Goal: Task Accomplishment & Management: Use online tool/utility

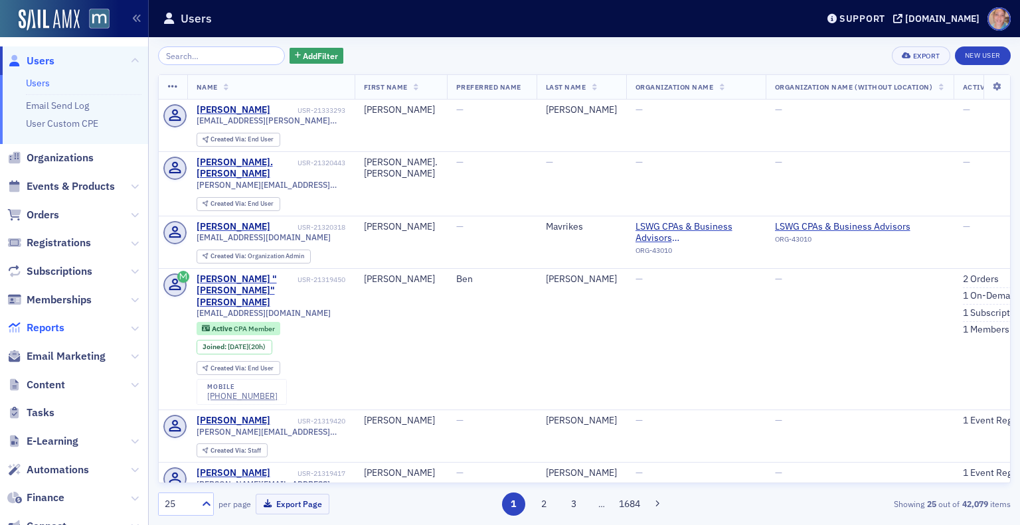
click at [59, 327] on span "Reports" at bounding box center [46, 328] width 38 height 15
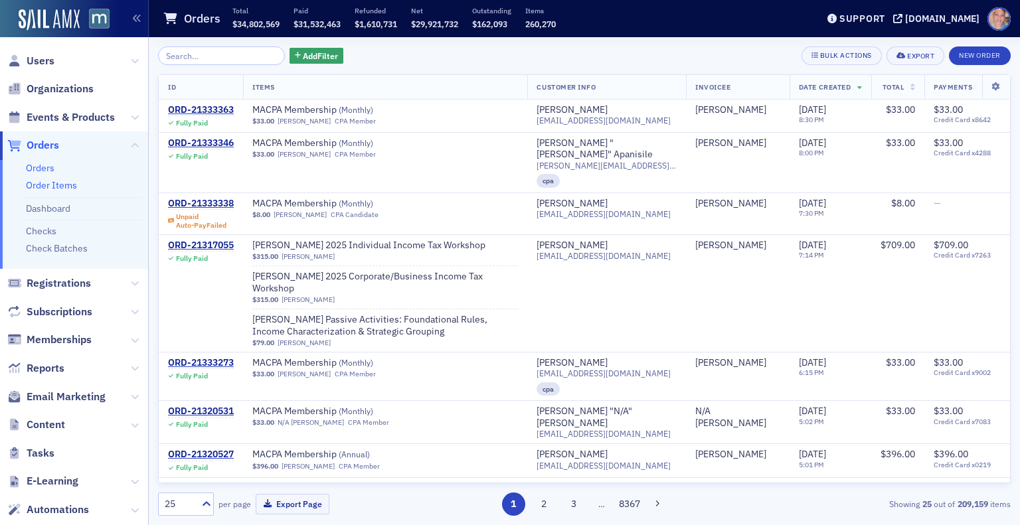
click at [58, 188] on link "Order Items" at bounding box center [51, 185] width 51 height 12
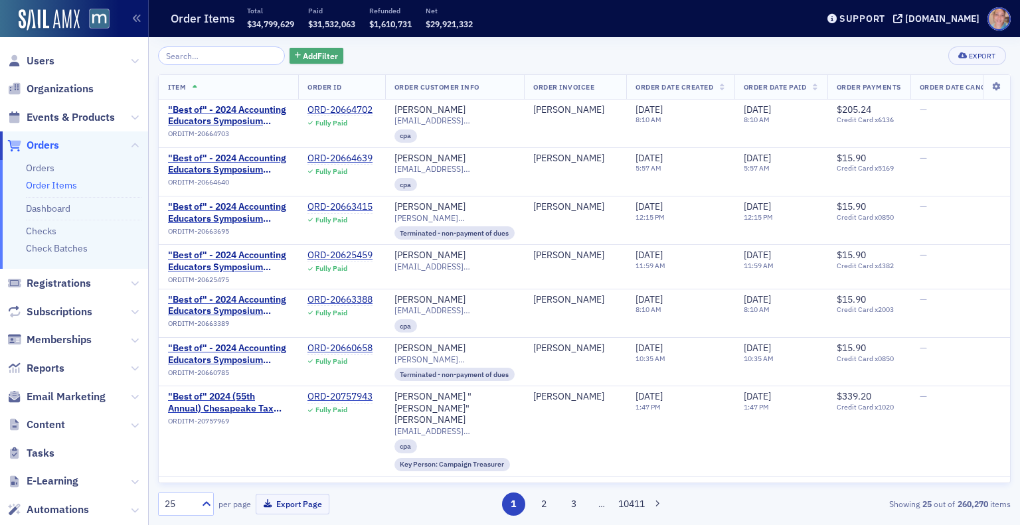
click at [310, 57] on span "Add Filter" at bounding box center [320, 56] width 35 height 12
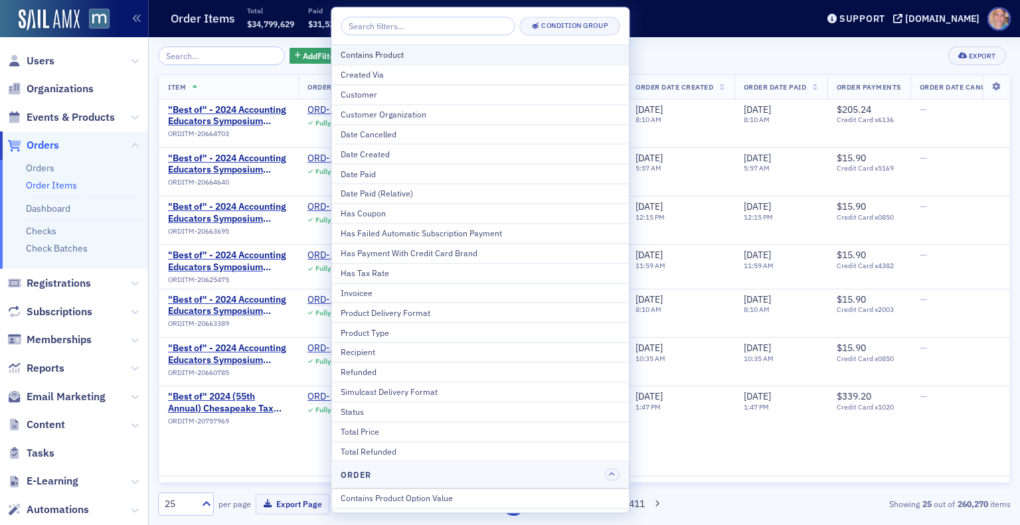
click at [398, 58] on div "Contains Product" at bounding box center [480, 55] width 279 height 12
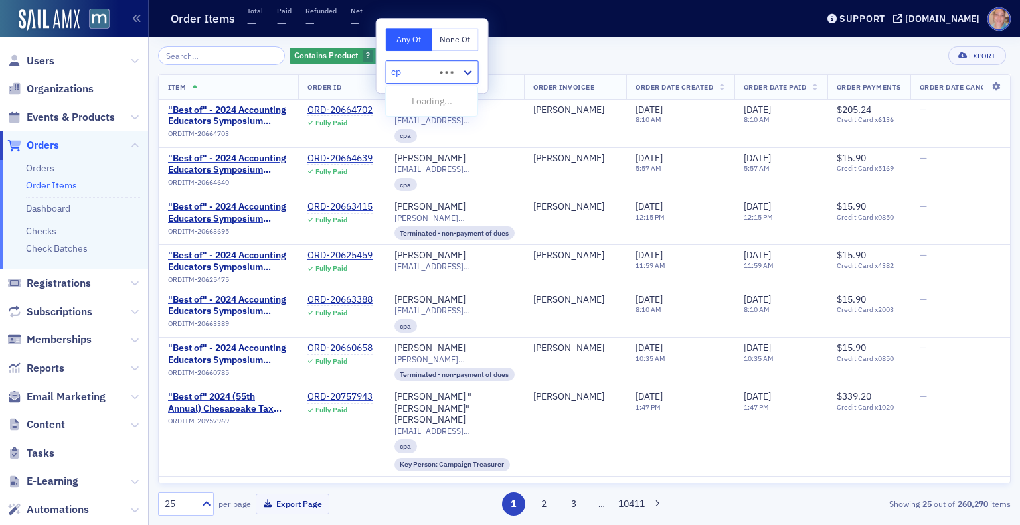
type input "cpe"
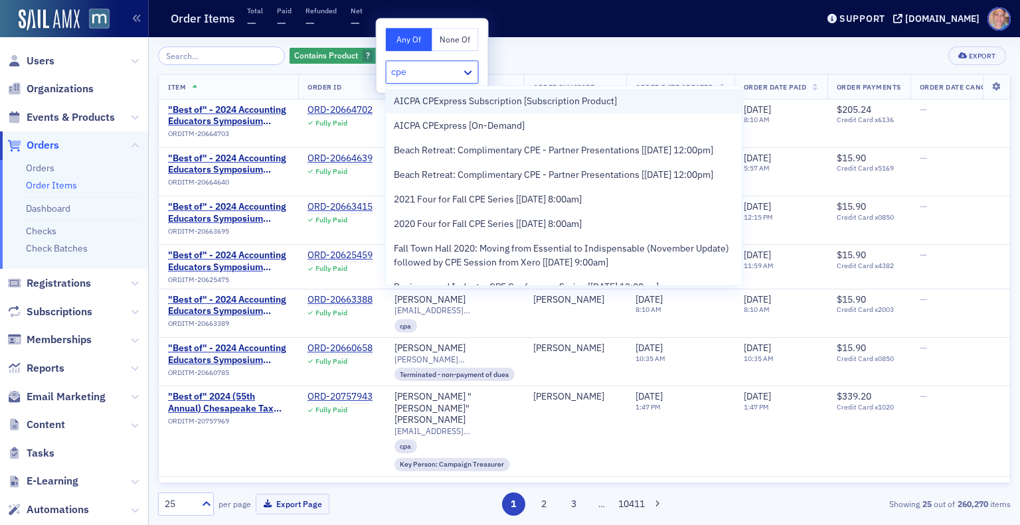
click at [552, 102] on span "AICPA CPExpress Subscription [Subscription Product]" at bounding box center [505, 101] width 223 height 14
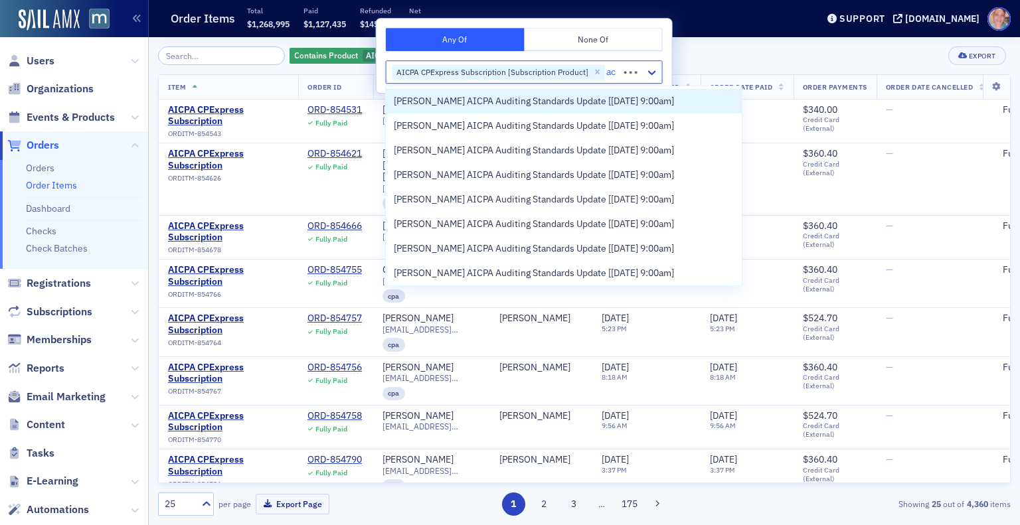
type input "a"
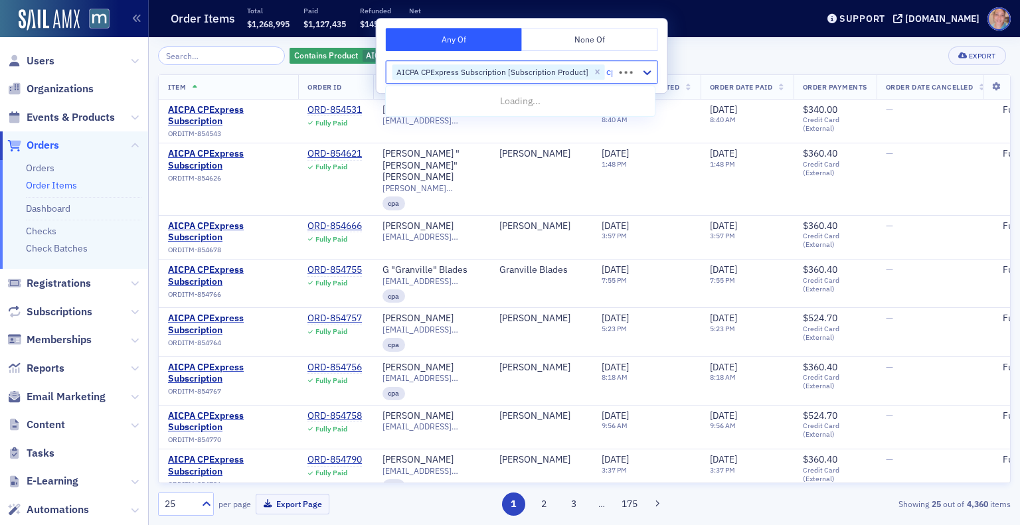
type input "cpe"
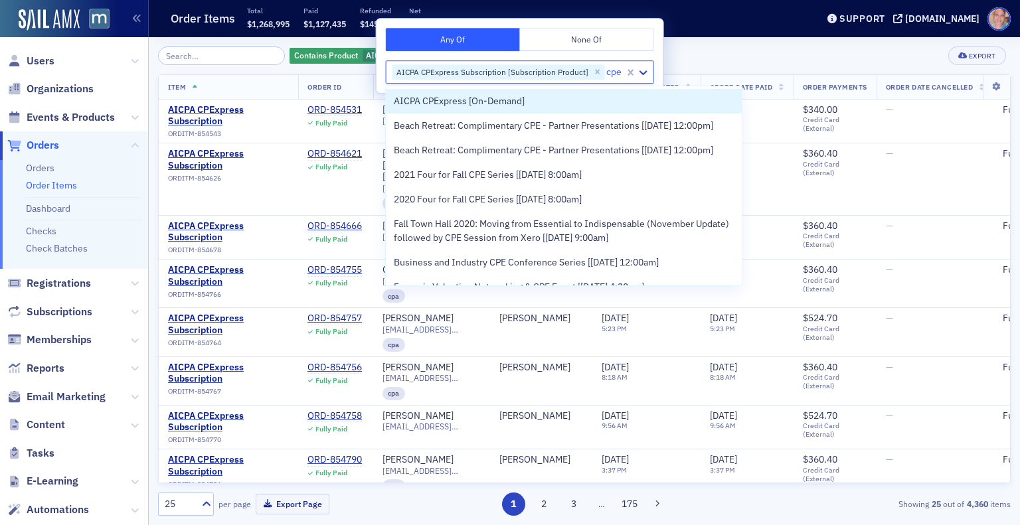
click at [552, 102] on div "AICPA CPExpress [On-Demand]" at bounding box center [564, 101] width 340 height 14
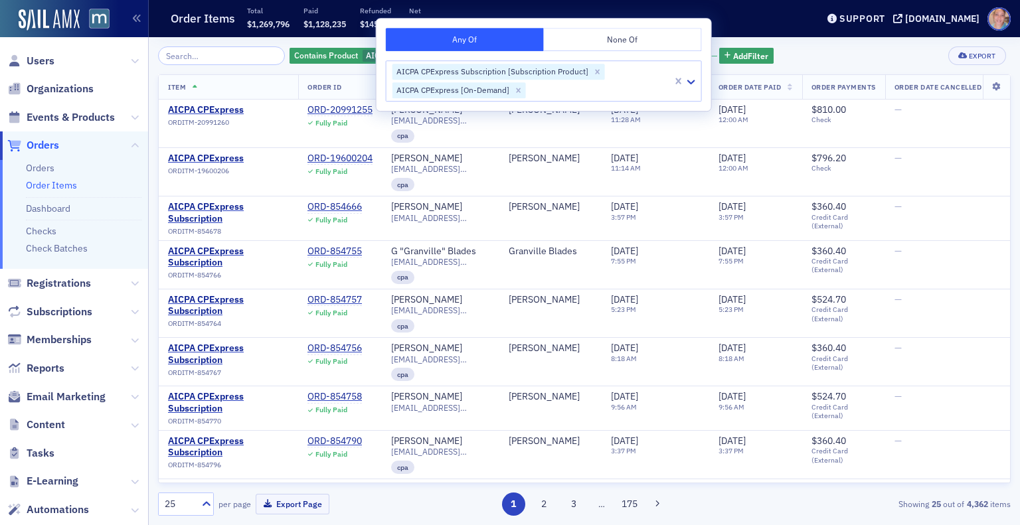
click at [834, 49] on div "Contains Product AICPA CPExpress Subscription [Subscription Product], AICPA CPE…" at bounding box center [584, 55] width 852 height 19
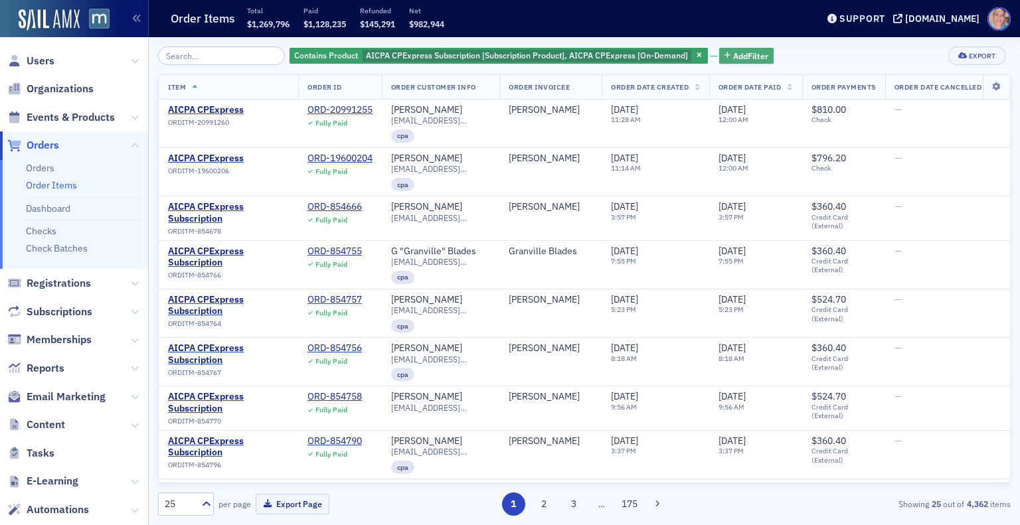
click at [748, 56] on span "Add Filter" at bounding box center [750, 56] width 35 height 12
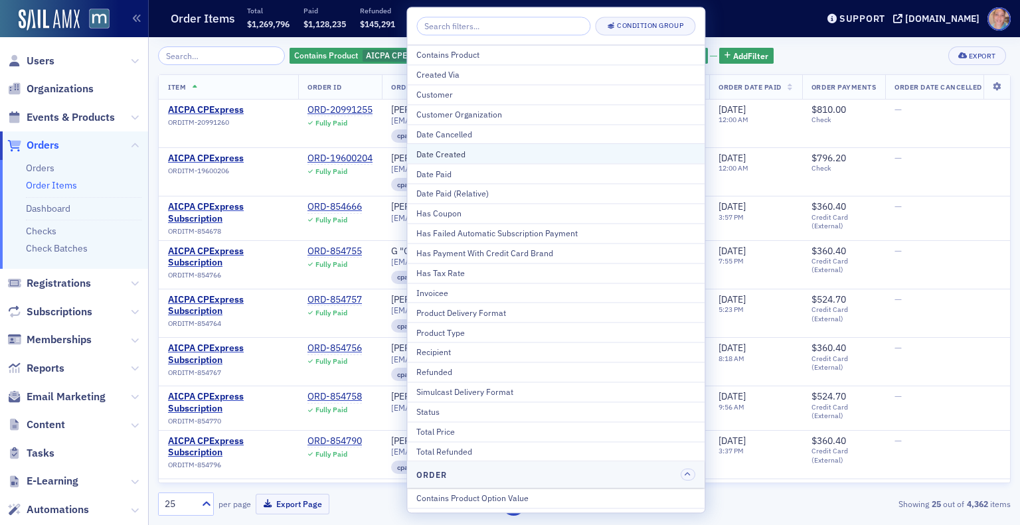
click at [491, 159] on div "Date Created" at bounding box center [555, 154] width 279 height 12
select select "8"
select select "2025"
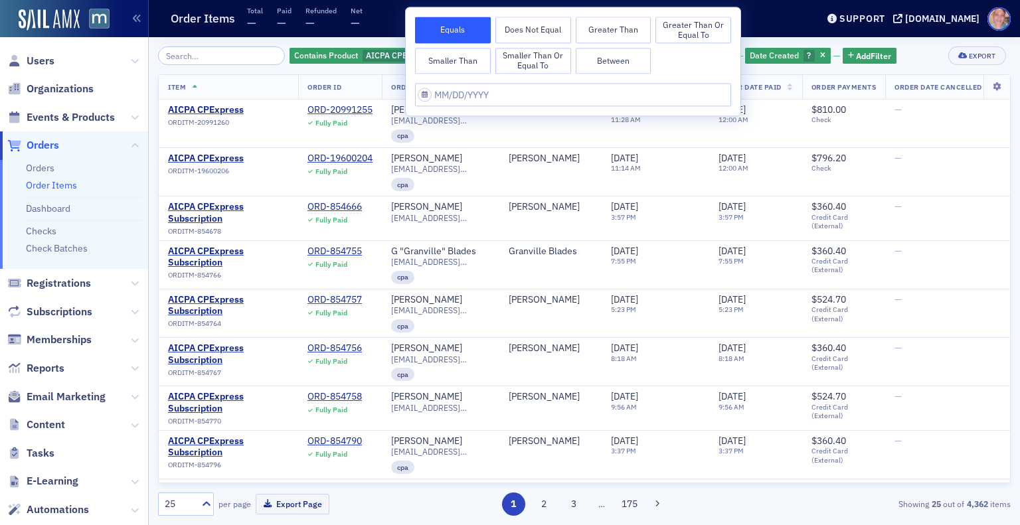
click at [619, 67] on button "Between" at bounding box center [613, 61] width 76 height 27
select select "8"
select select "2025"
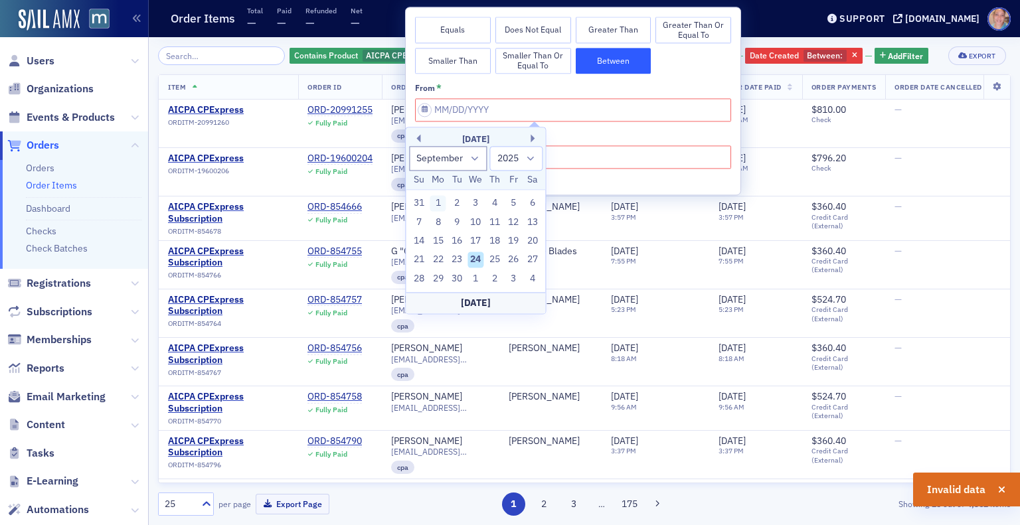
click at [441, 201] on div "1" at bounding box center [438, 204] width 16 height 16
type input "09/01/2025"
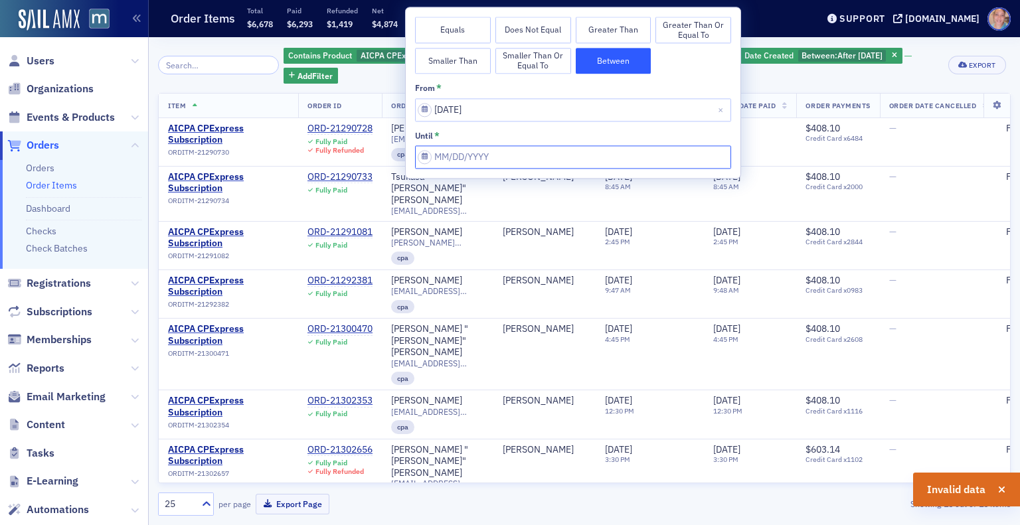
select select "8"
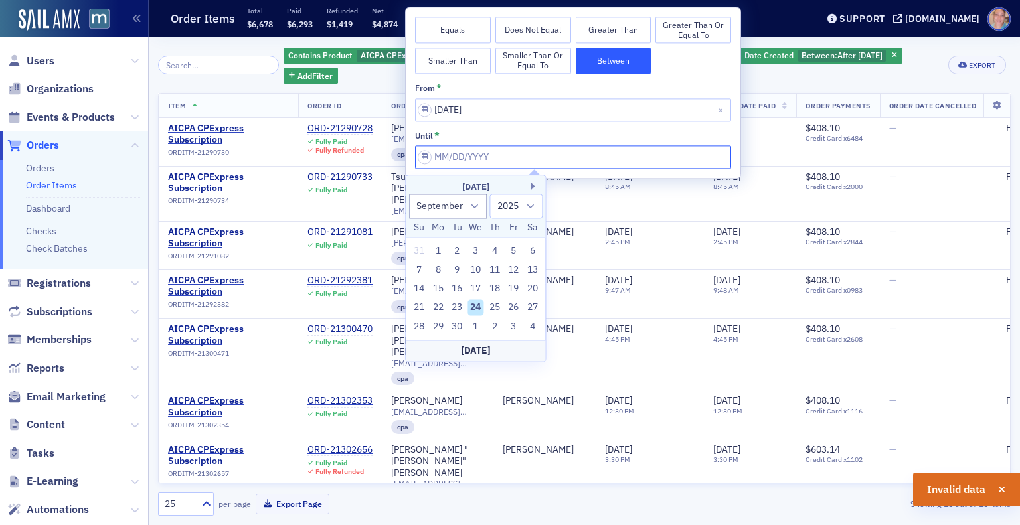
click at [553, 148] on input "from *" at bounding box center [573, 156] width 316 height 23
click at [492, 344] on div "Today" at bounding box center [475, 350] width 139 height 21
type input "09/24/2025"
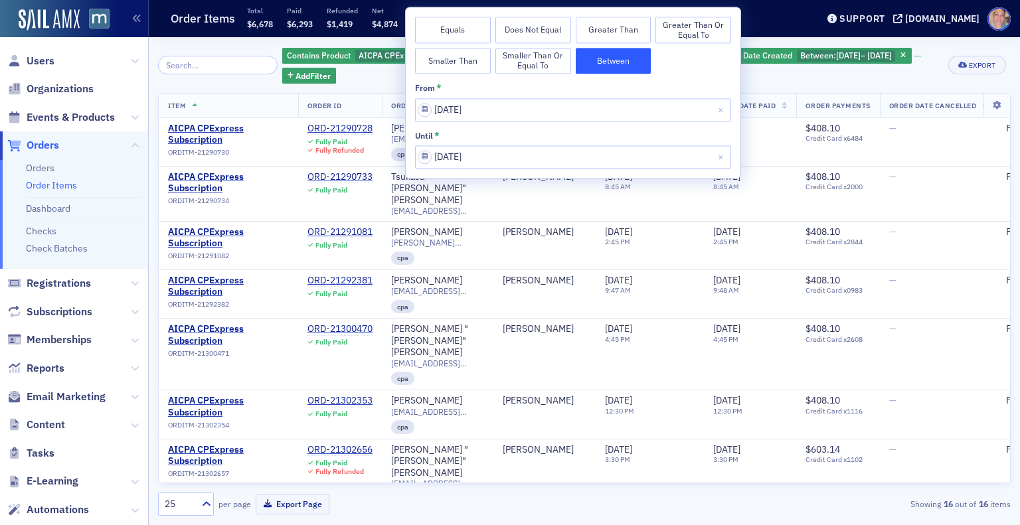
click at [797, 82] on div "Contains Product AICPA CPExpress Subscription [Subscription Product], AICPA CPE…" at bounding box center [610, 64] width 656 height 37
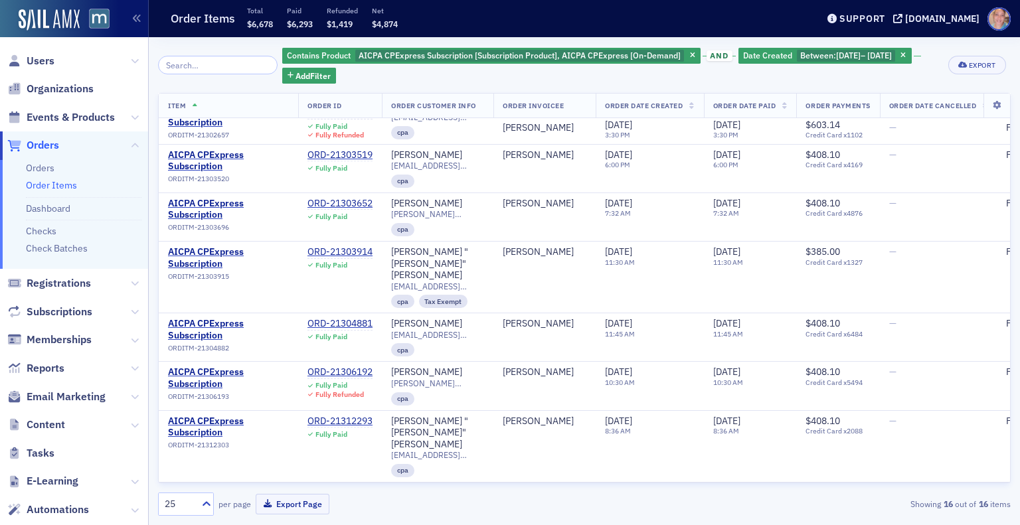
scroll to position [438, 0]
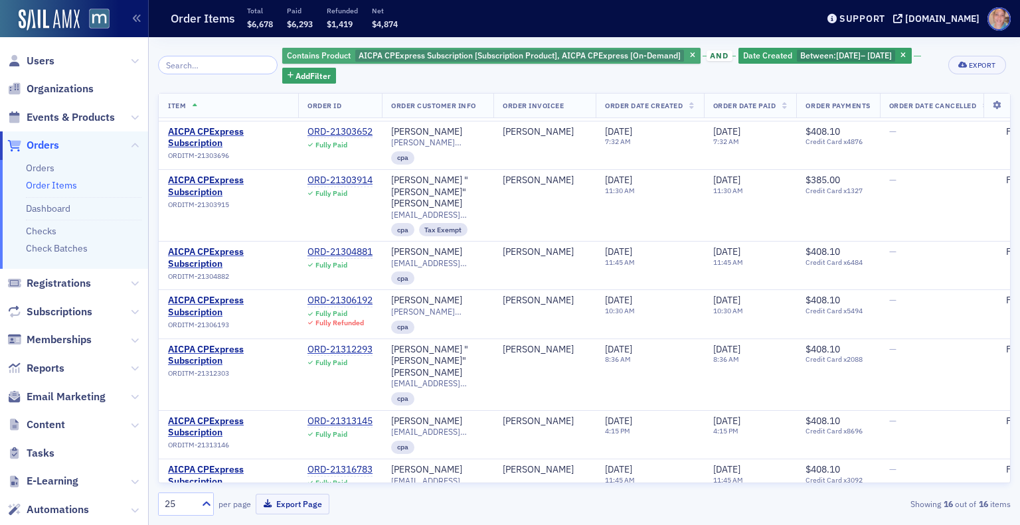
click at [496, 58] on span "AICPA CPExpress Subscription [Subscription Product], AICPA CPExpress [On-Demand]" at bounding box center [519, 55] width 322 height 11
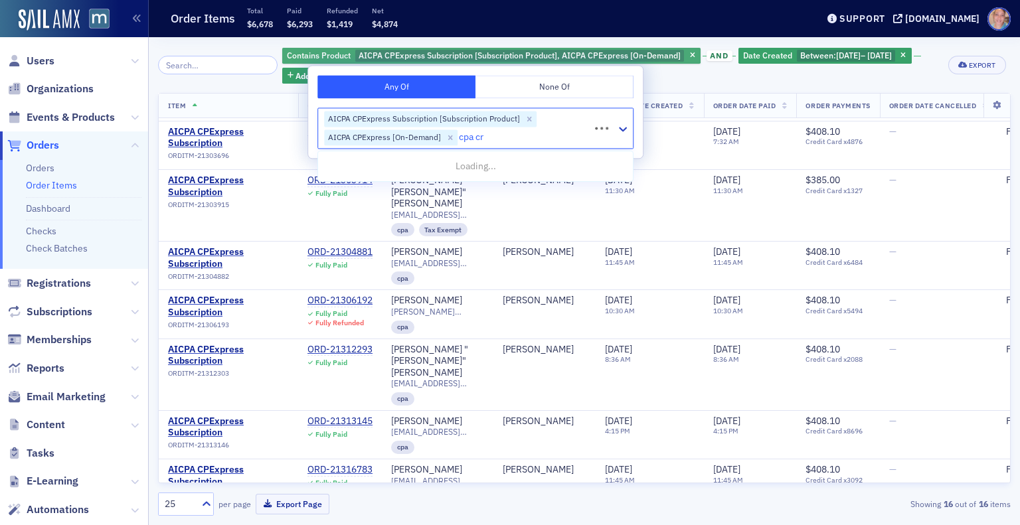
type input "cpa cro"
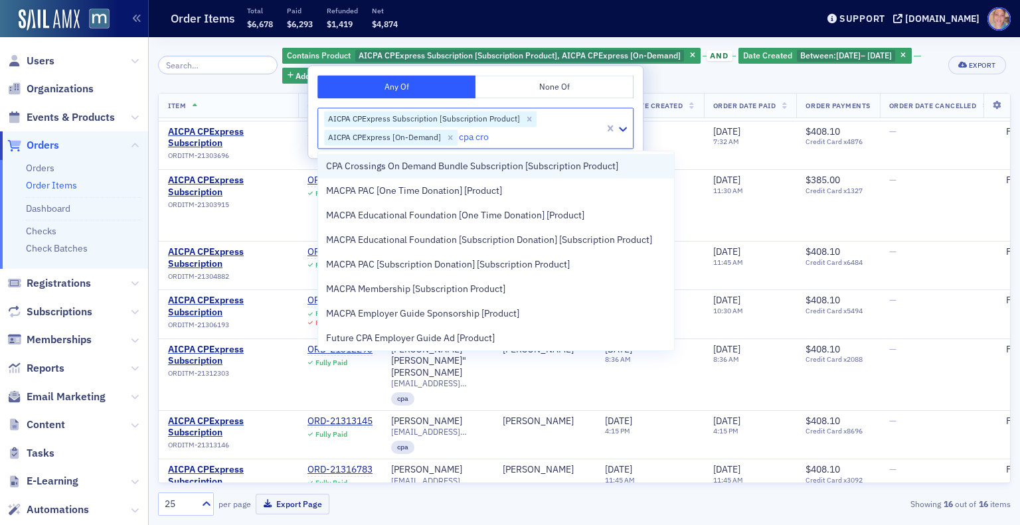
click at [517, 168] on span "CPA Crossings On Demand Bundle Subscription [Subscription Product]" at bounding box center [472, 166] width 292 height 14
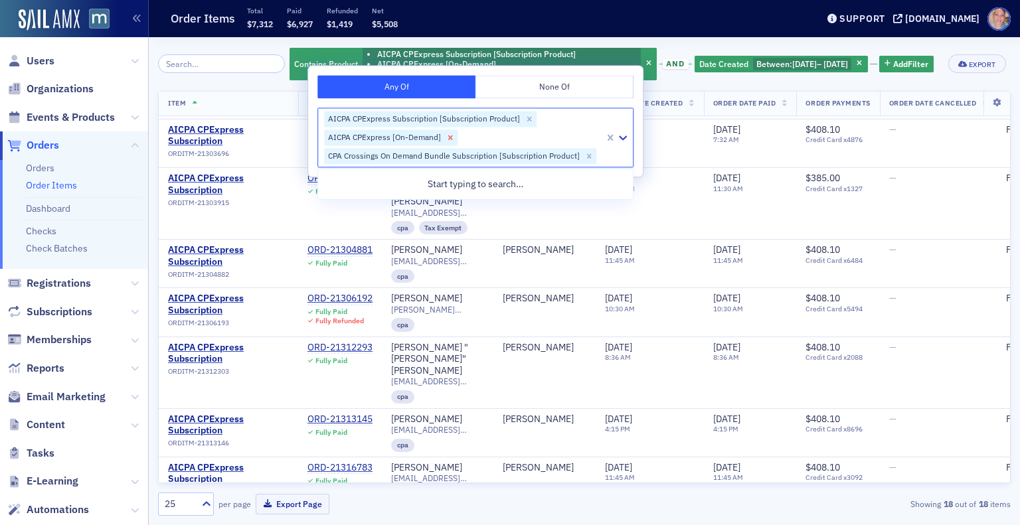
click at [450, 139] on icon "Remove AICPA CPExpress [On-Demand]" at bounding box center [449, 137] width 9 height 9
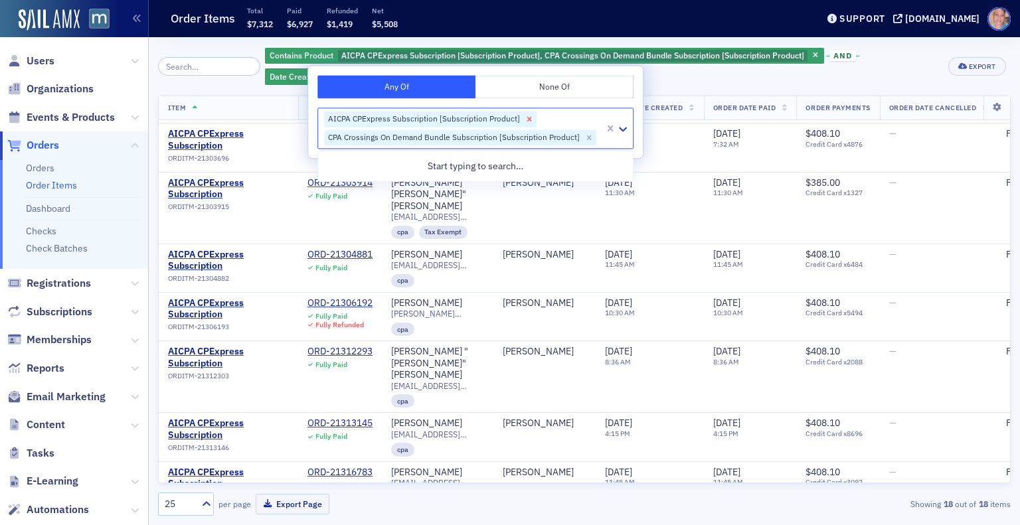
click at [528, 117] on icon "Remove AICPA CPExpress Subscription [Subscription Product]" at bounding box center [529, 119] width 5 height 5
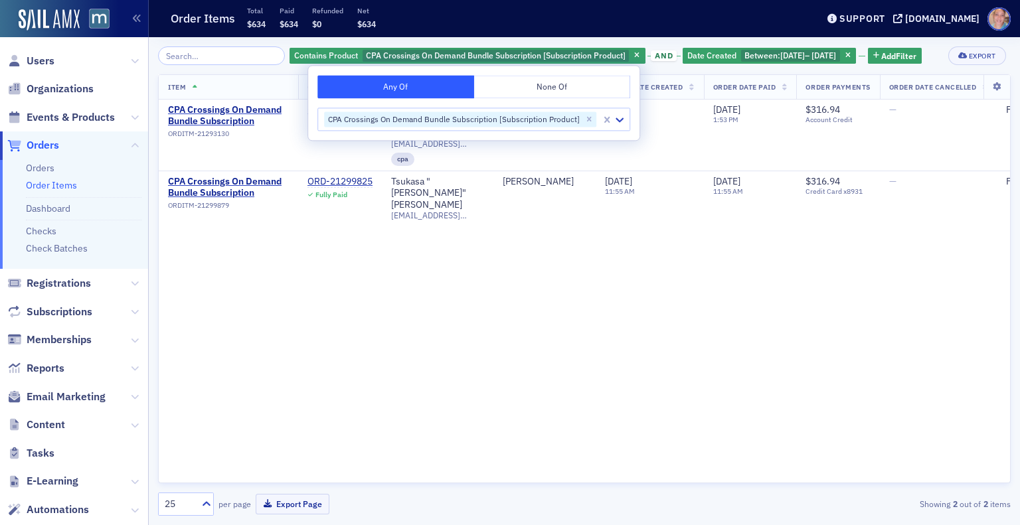
click at [670, 65] on div "Contains Product CPA Crossings On Demand Bundle Subscription [Subscription Prod…" at bounding box center [605, 55] width 633 height 19
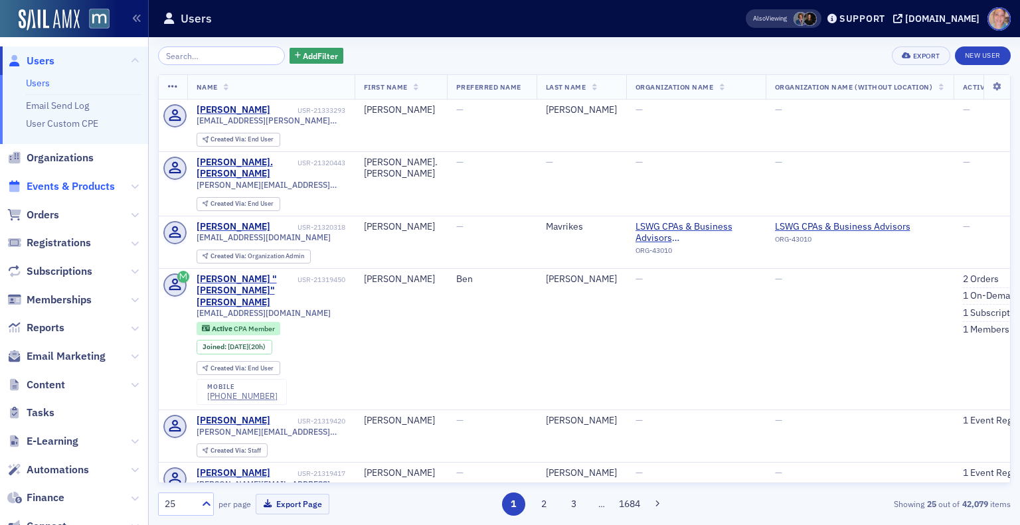
click at [56, 185] on span "Events & Products" at bounding box center [71, 186] width 88 height 15
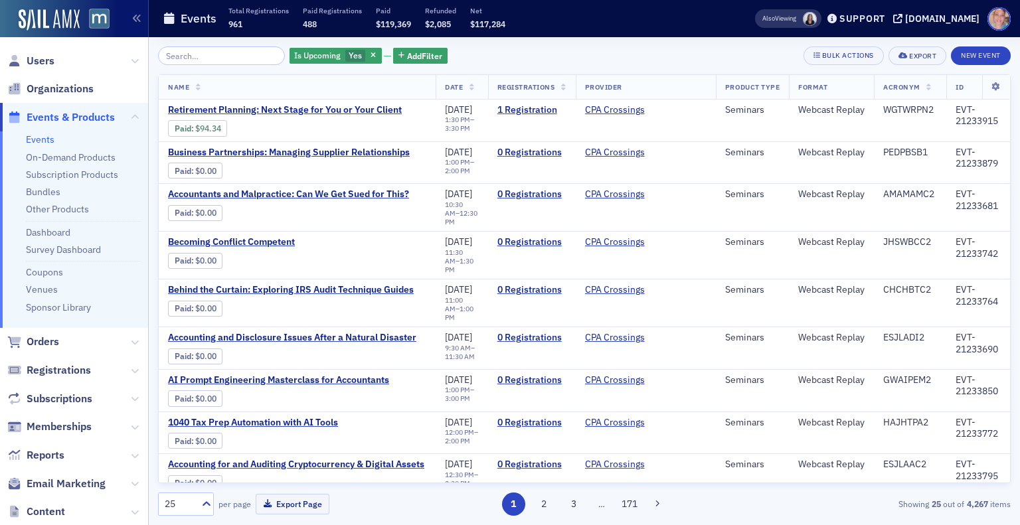
click at [210, 55] on input "search" at bounding box center [221, 55] width 127 height 19
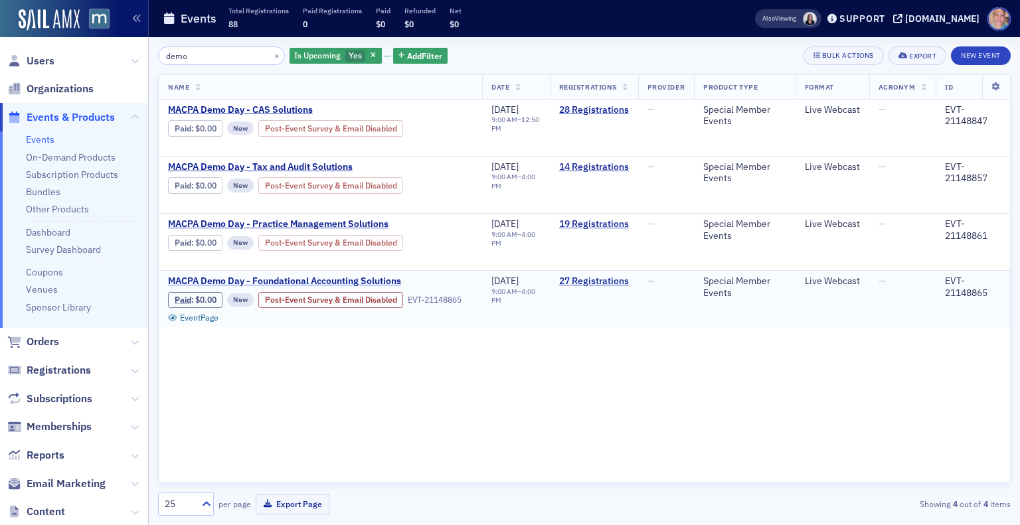
type input "demo"
click at [268, 282] on span "MACPA Demo Day - Foundational Accounting Solutions" at bounding box center [284, 281] width 233 height 12
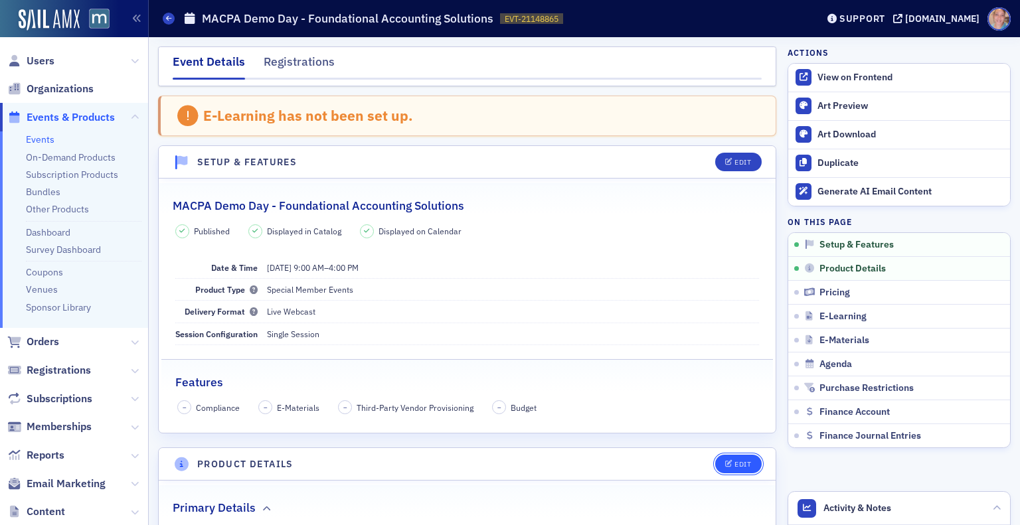
click at [715, 457] on button "Edit" at bounding box center [738, 464] width 46 height 19
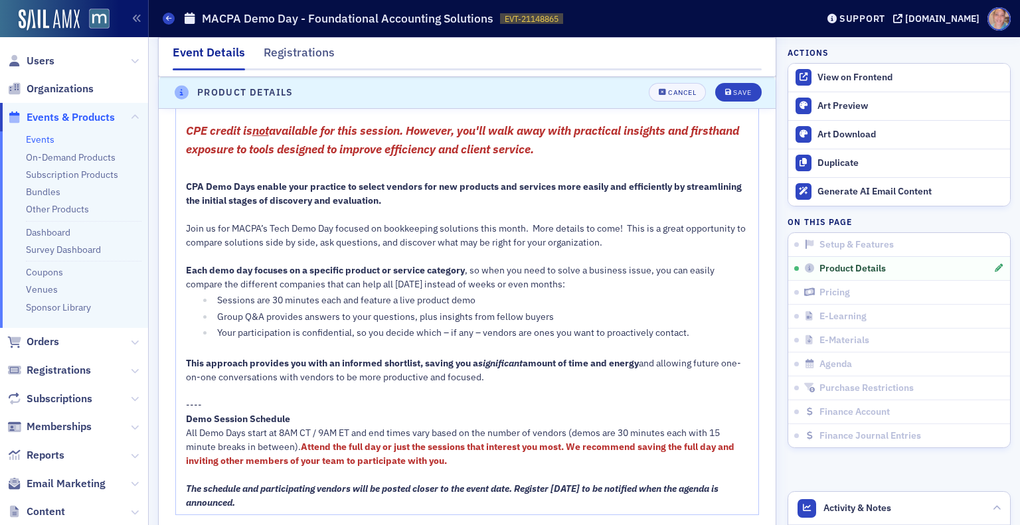
scroll to position [866, 0]
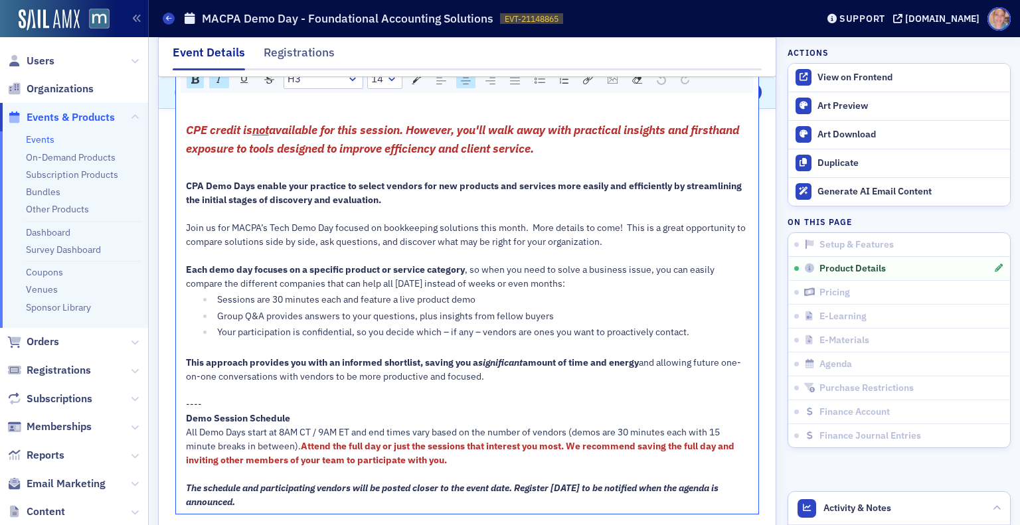
click at [397, 235] on span "Join us for MACPA’s Tech Demo Day focused on bookkeeping solutions this month. …" at bounding box center [467, 235] width 562 height 26
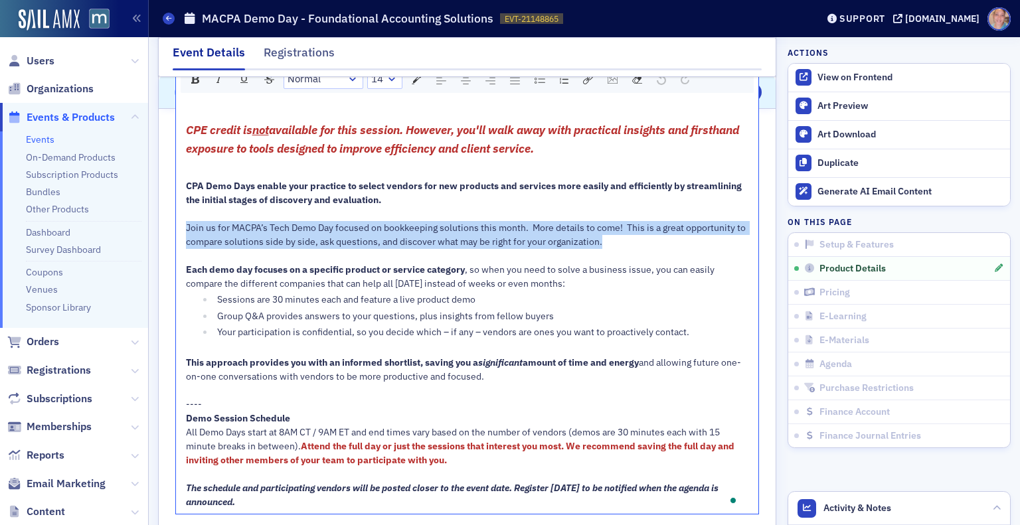
click at [397, 235] on span "Join us for MACPA’s Tech Demo Day focused on bookkeeping solutions this month. …" at bounding box center [467, 235] width 562 height 26
